Goal: Navigation & Orientation: Find specific page/section

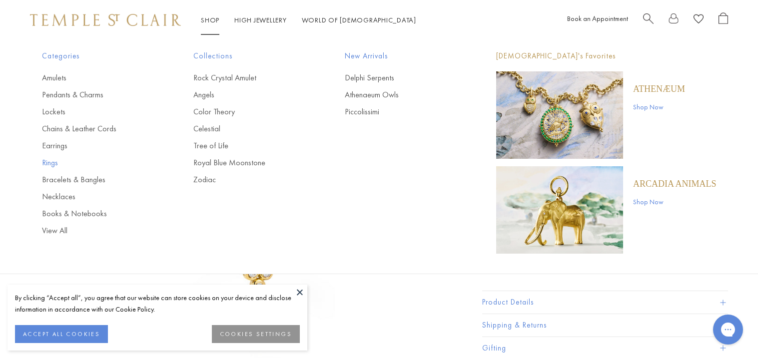
click at [51, 157] on link "Rings" at bounding box center [97, 162] width 111 height 11
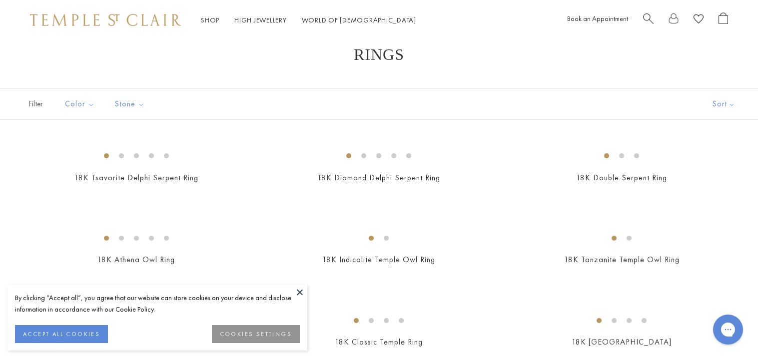
scroll to position [57, 0]
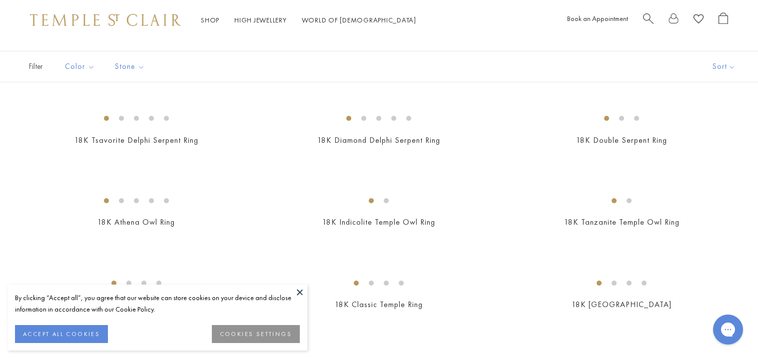
click at [301, 290] on button at bounding box center [299, 292] width 15 height 15
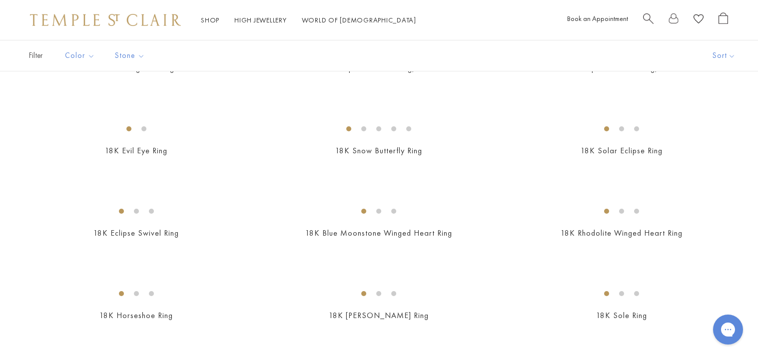
scroll to position [656, 0]
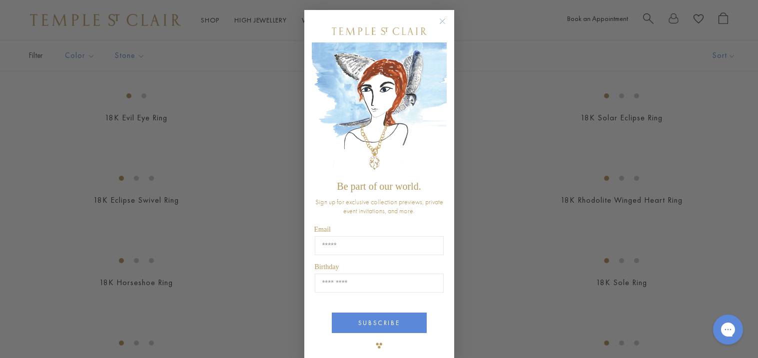
click at [444, 18] on circle "Close dialog" at bounding box center [442, 21] width 12 height 12
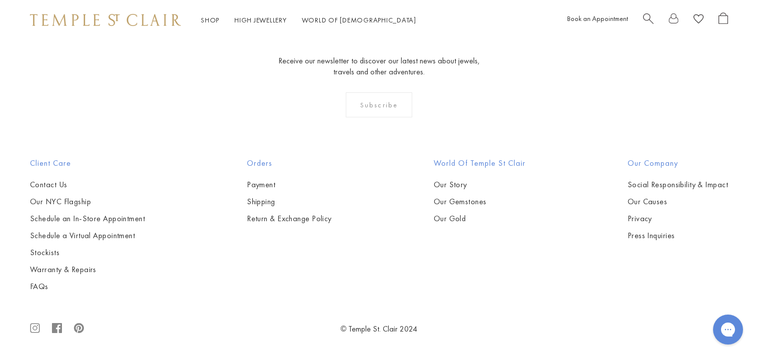
scroll to position [4714, 0]
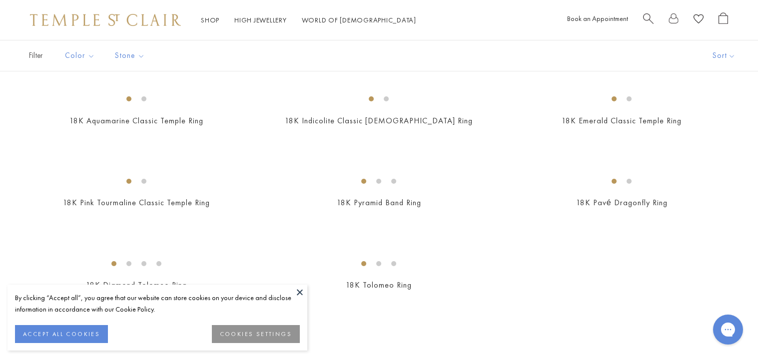
scroll to position [119, 0]
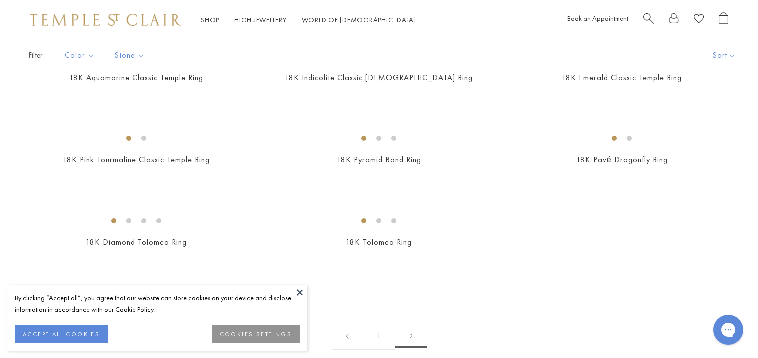
click at [298, 295] on button at bounding box center [299, 292] width 15 height 15
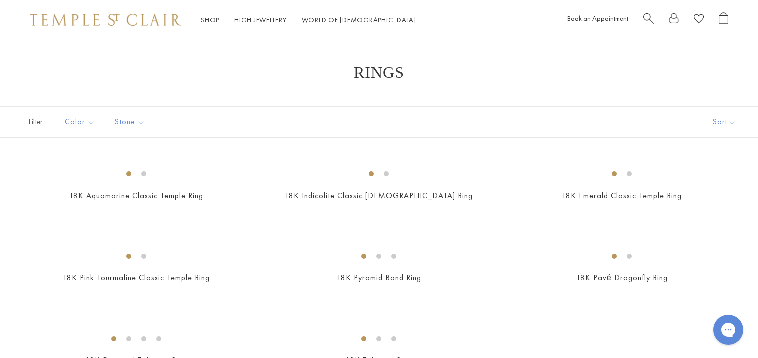
scroll to position [0, 0]
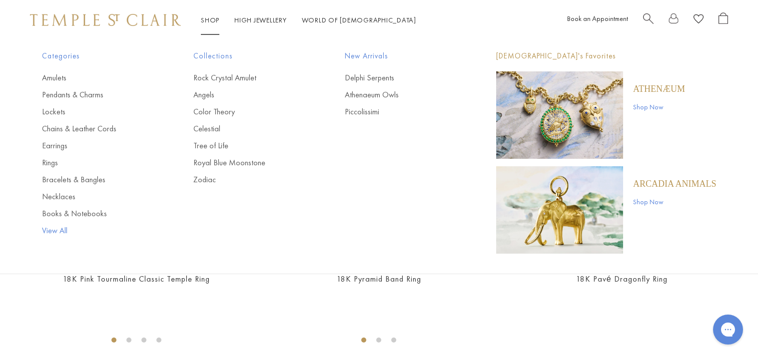
click at [46, 226] on link "View All" at bounding box center [97, 230] width 111 height 11
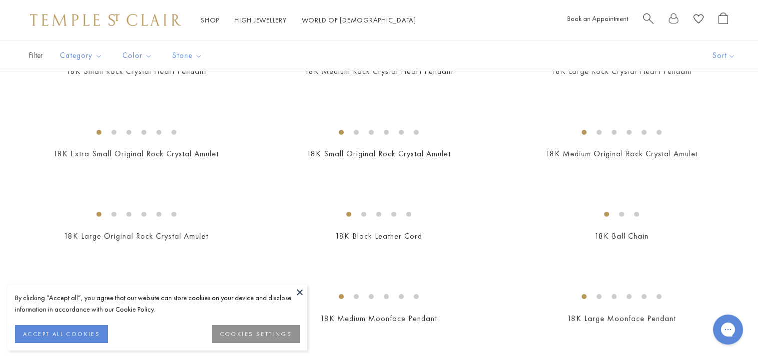
scroll to position [373, 0]
click at [294, 293] on button at bounding box center [299, 292] width 15 height 15
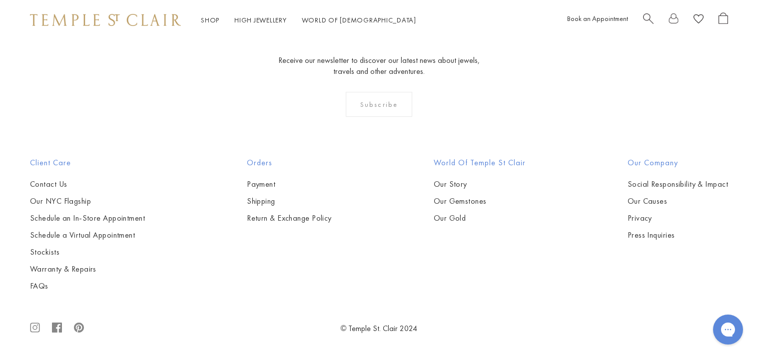
scroll to position [7768, 0]
